Goal: Task Accomplishment & Management: Use online tool/utility

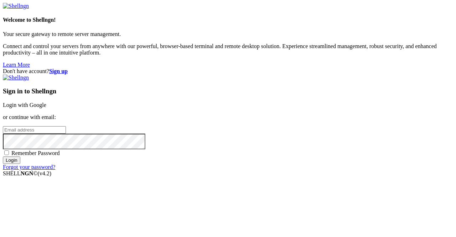
click at [46, 102] on link "Login with Google" at bounding box center [24, 105] width 43 height 6
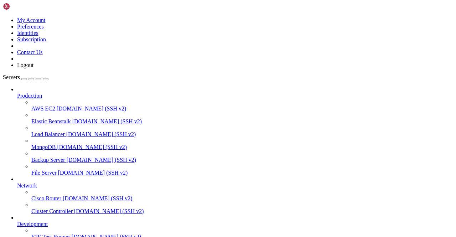
scroll to position [88, 0]
drag, startPoint x: 78, startPoint y: 588, endPoint x: 203, endPoint y: 591, distance: 125.3
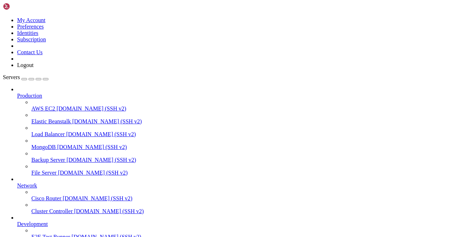
scroll to position [13055, 0]
